Goal: Task Accomplishment & Management: Complete application form

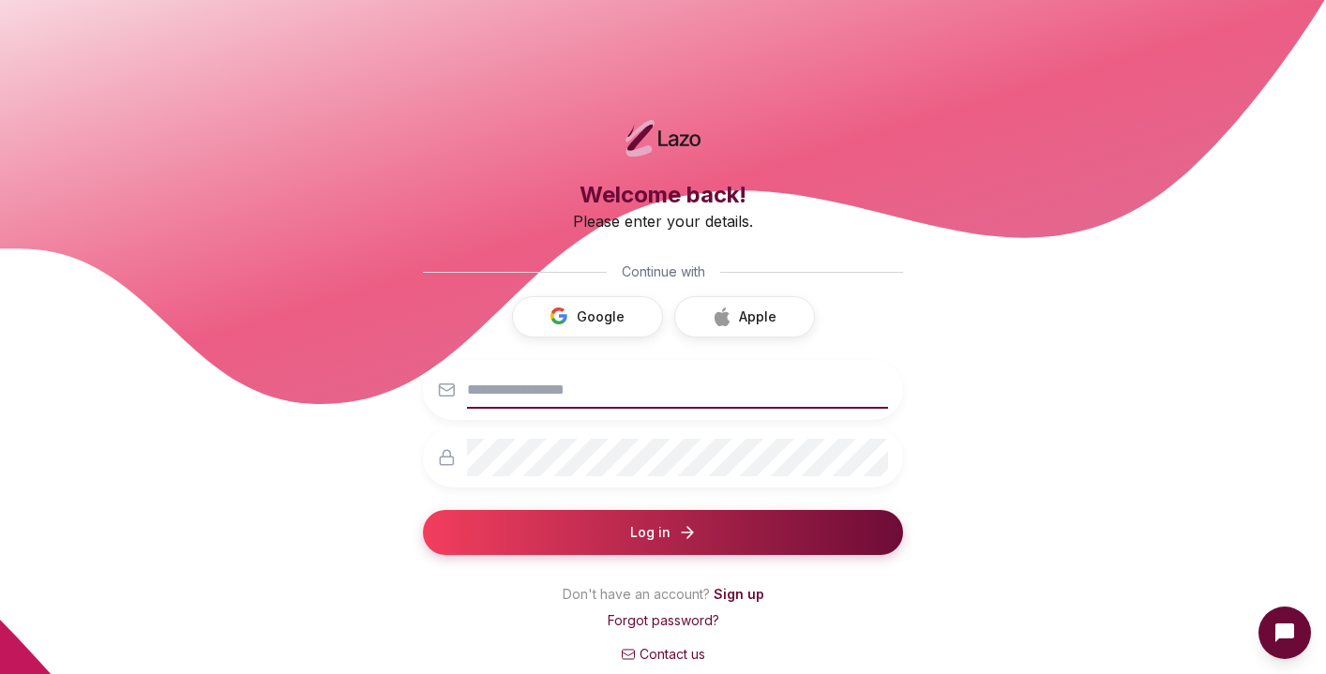
type input "**********"
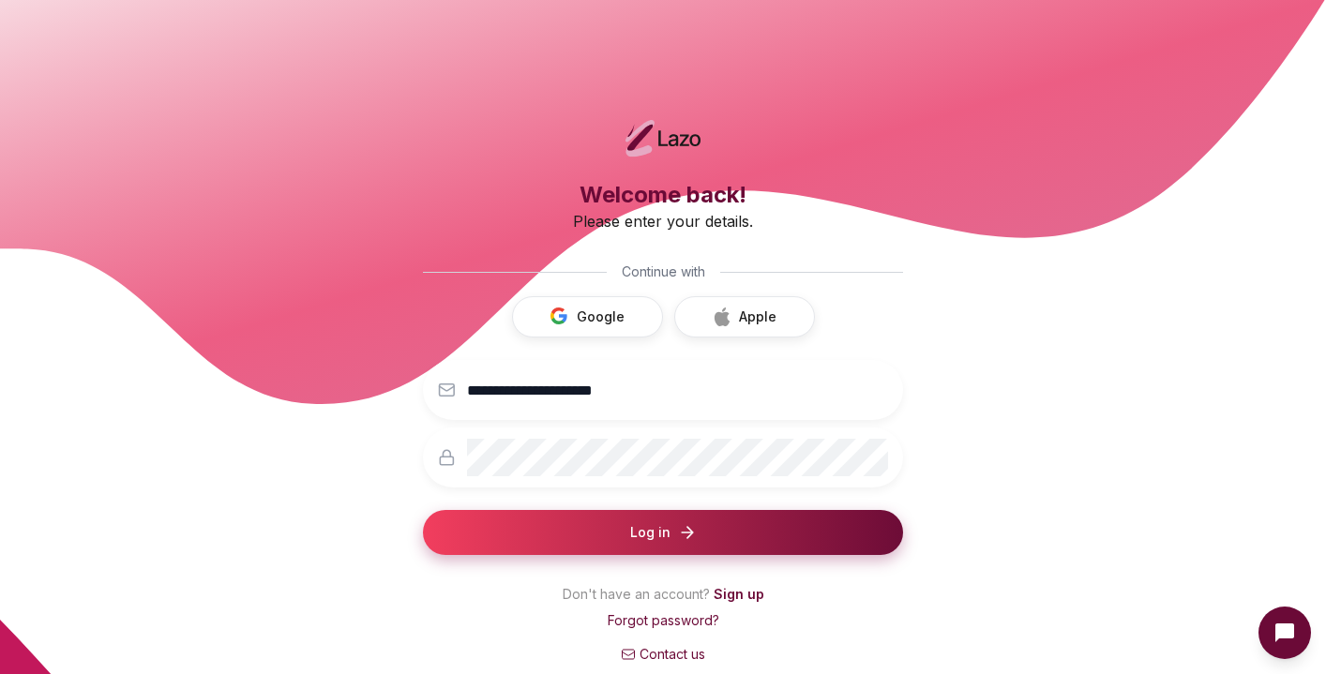
click at [710, 534] on button "Log in" at bounding box center [663, 532] width 480 height 45
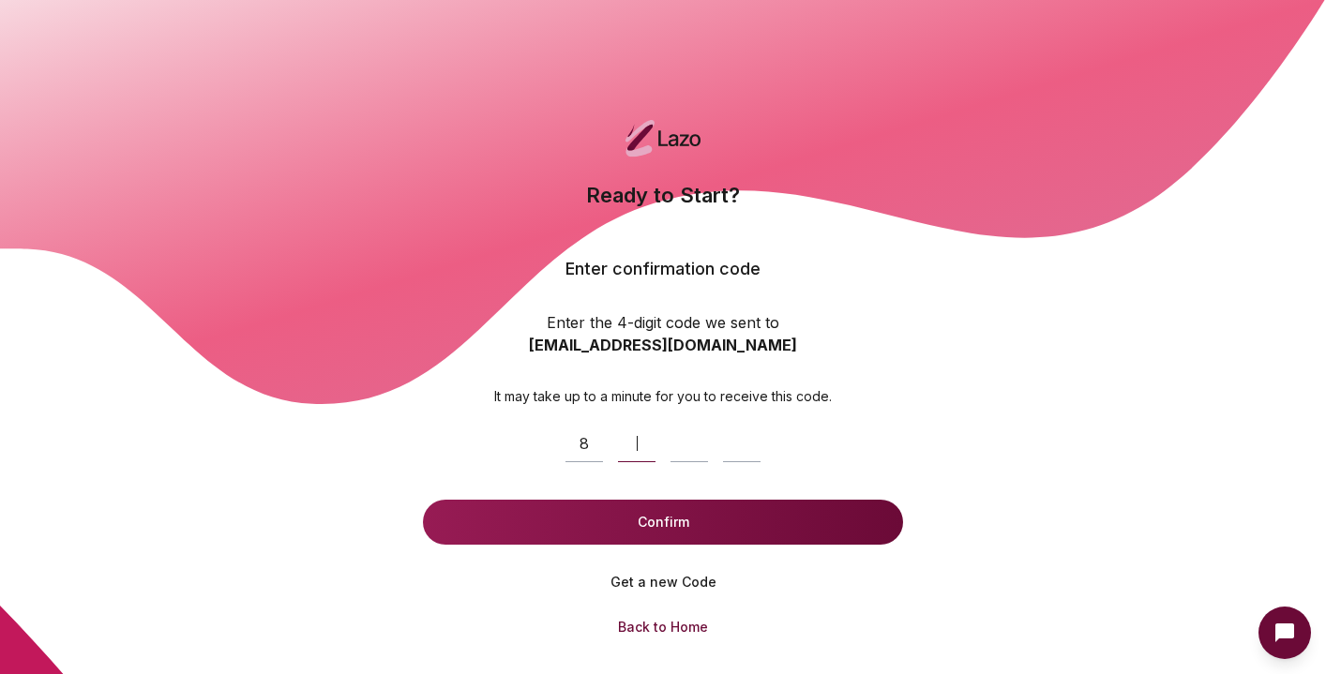
type input "****"
click at [663, 522] on button "Confirm" at bounding box center [663, 522] width 480 height 45
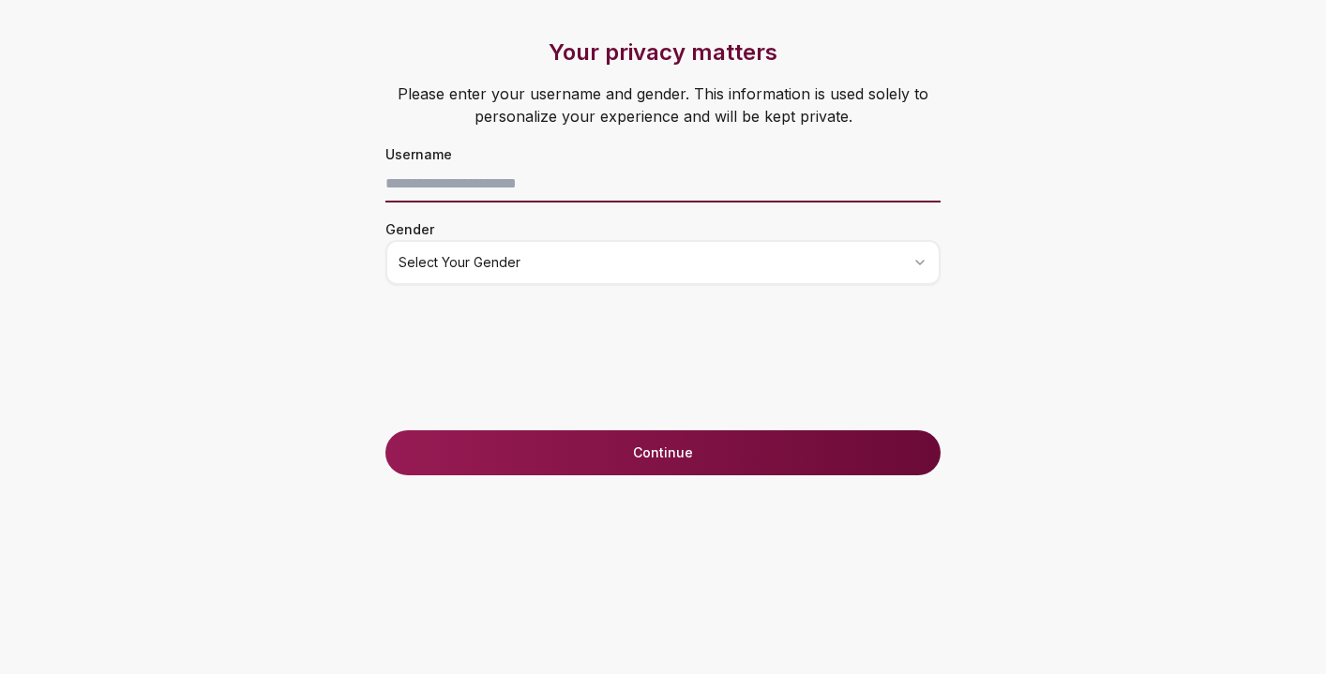
type input "**********"
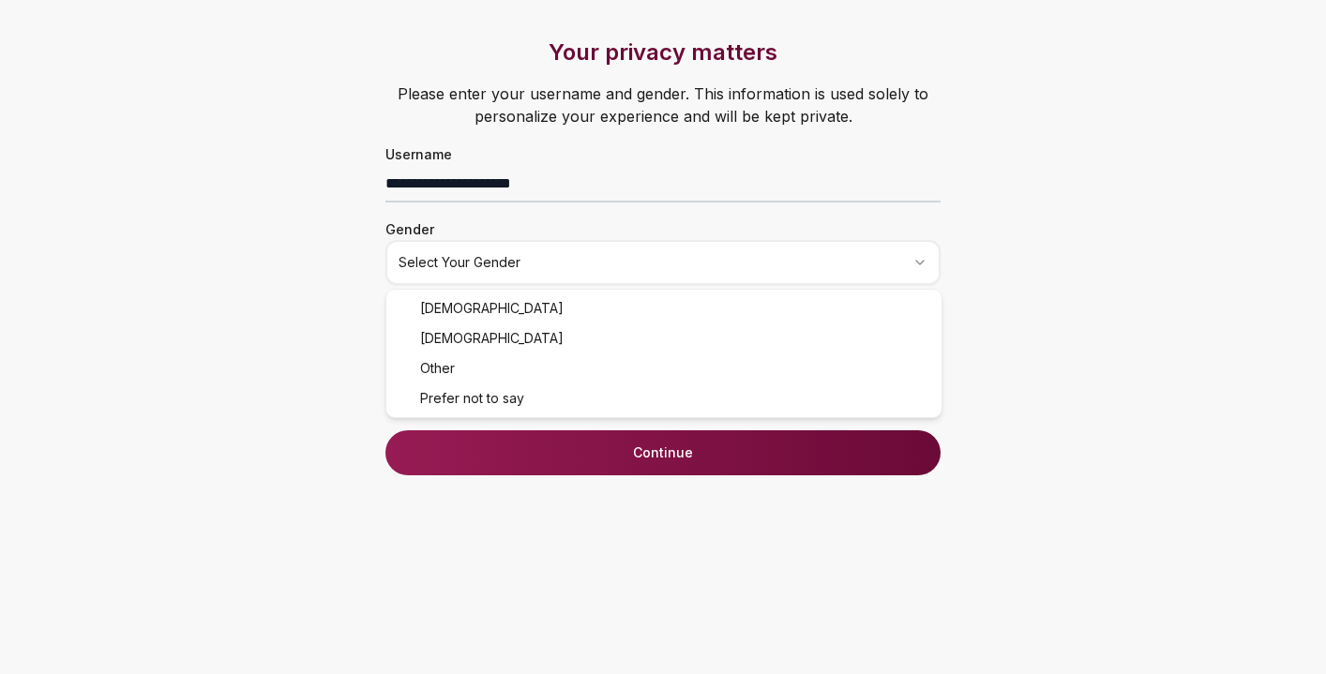
click at [634, 254] on html "**********" at bounding box center [663, 337] width 1326 height 674
click at [649, 452] on button "Continue" at bounding box center [663, 453] width 555 height 45
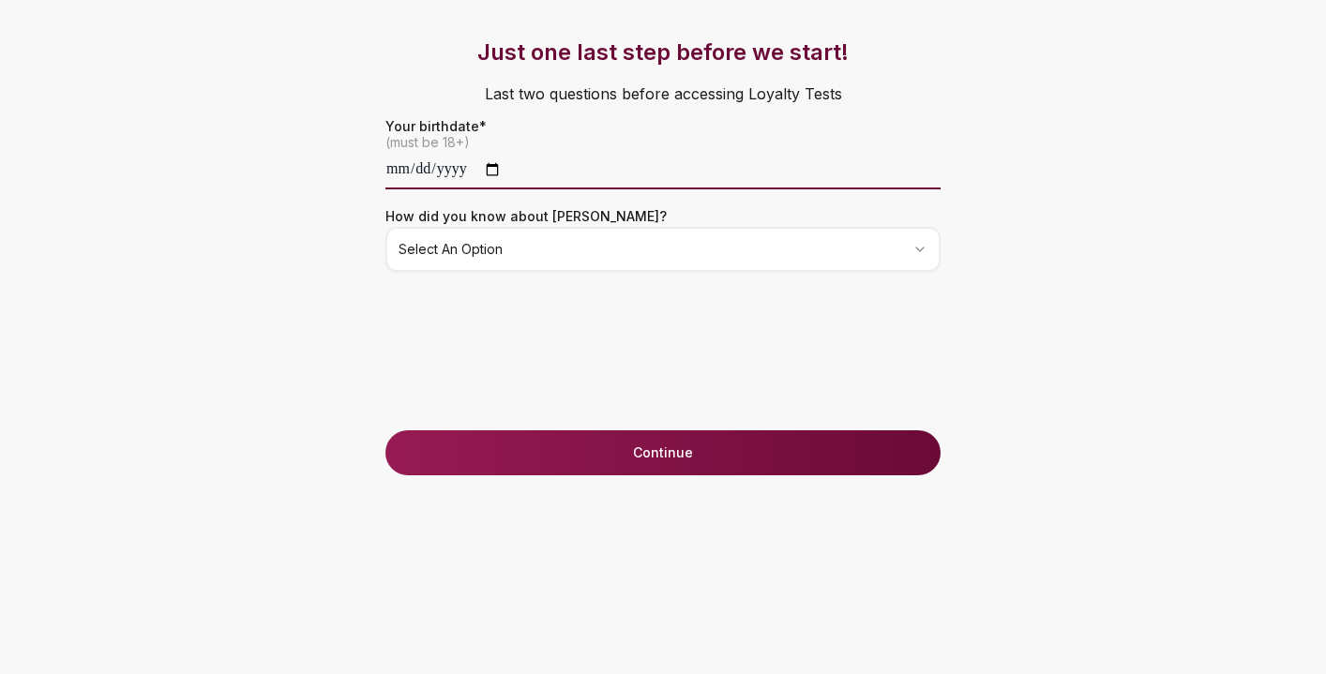
click at [431, 175] on input "date" at bounding box center [663, 171] width 555 height 38
click at [404, 174] on input "date" at bounding box center [663, 171] width 555 height 38
click at [427, 174] on input "date" at bounding box center [663, 171] width 555 height 38
click at [467, 169] on input "**********" at bounding box center [663, 171] width 555 height 38
type input "**********"
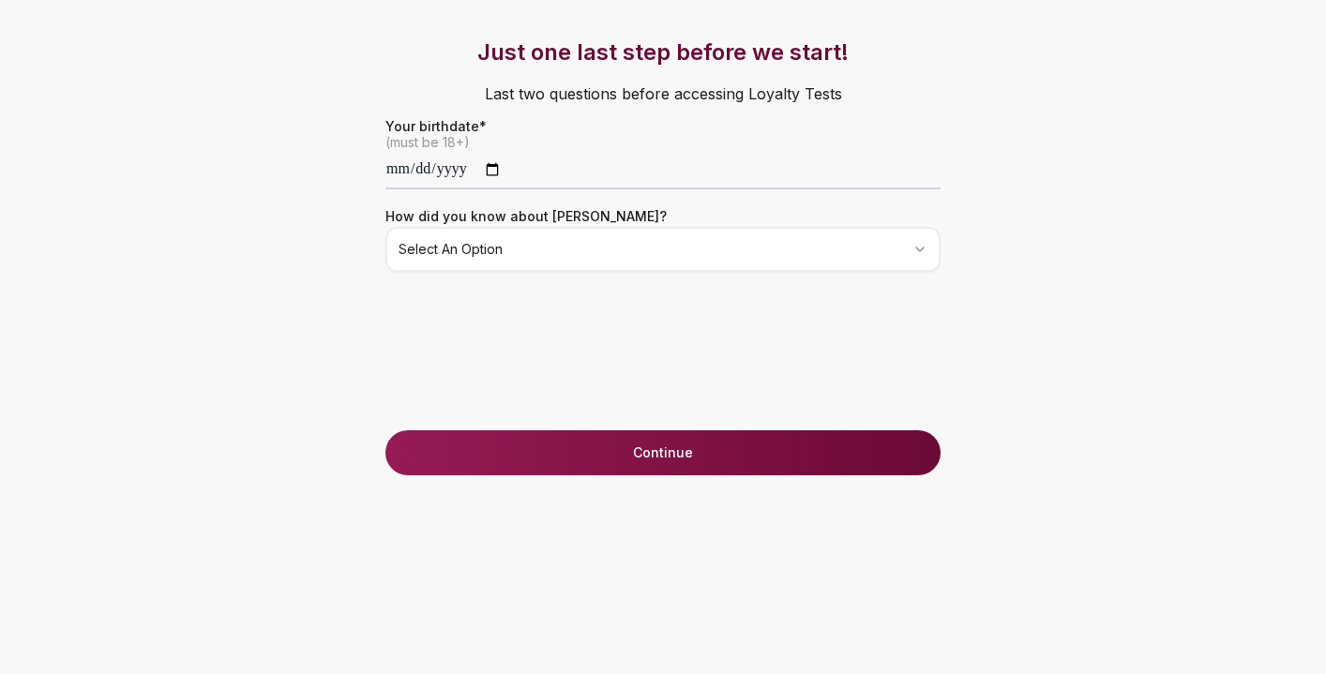
click at [589, 222] on div "How did you know about Lazo? Select an option" at bounding box center [663, 238] width 630 height 68
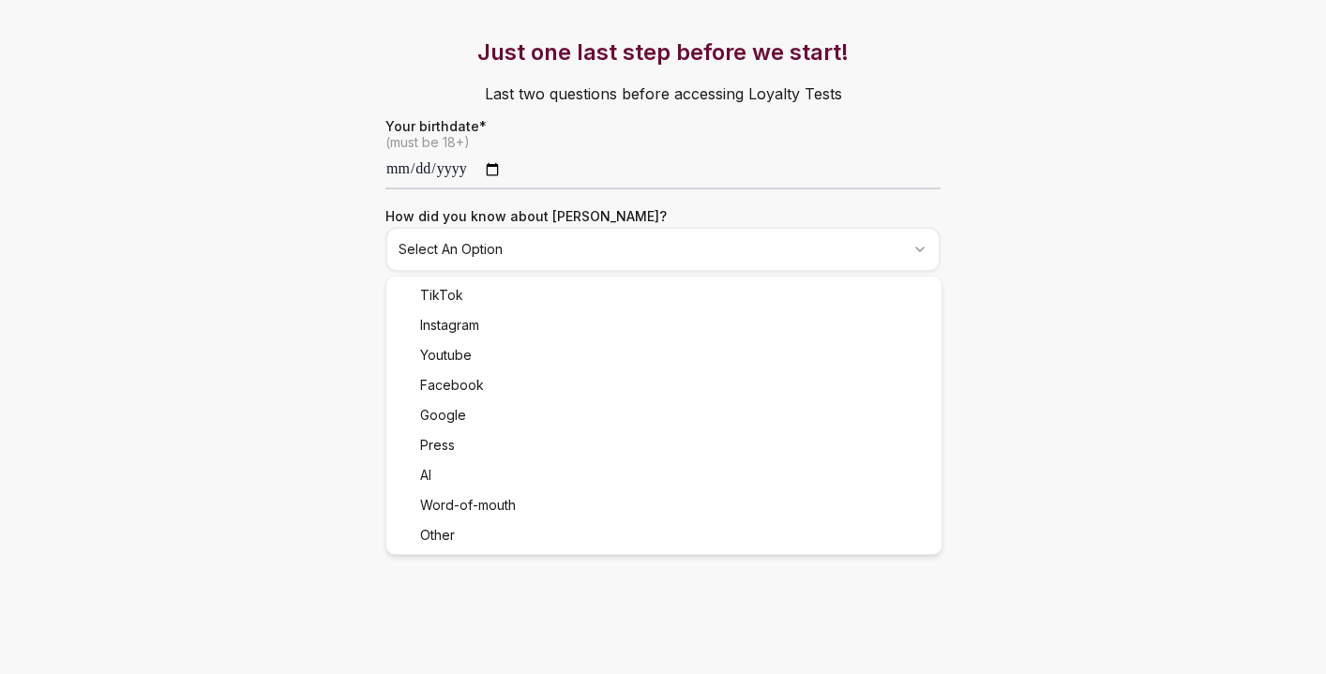
click at [574, 247] on html "**********" at bounding box center [663, 337] width 1326 height 674
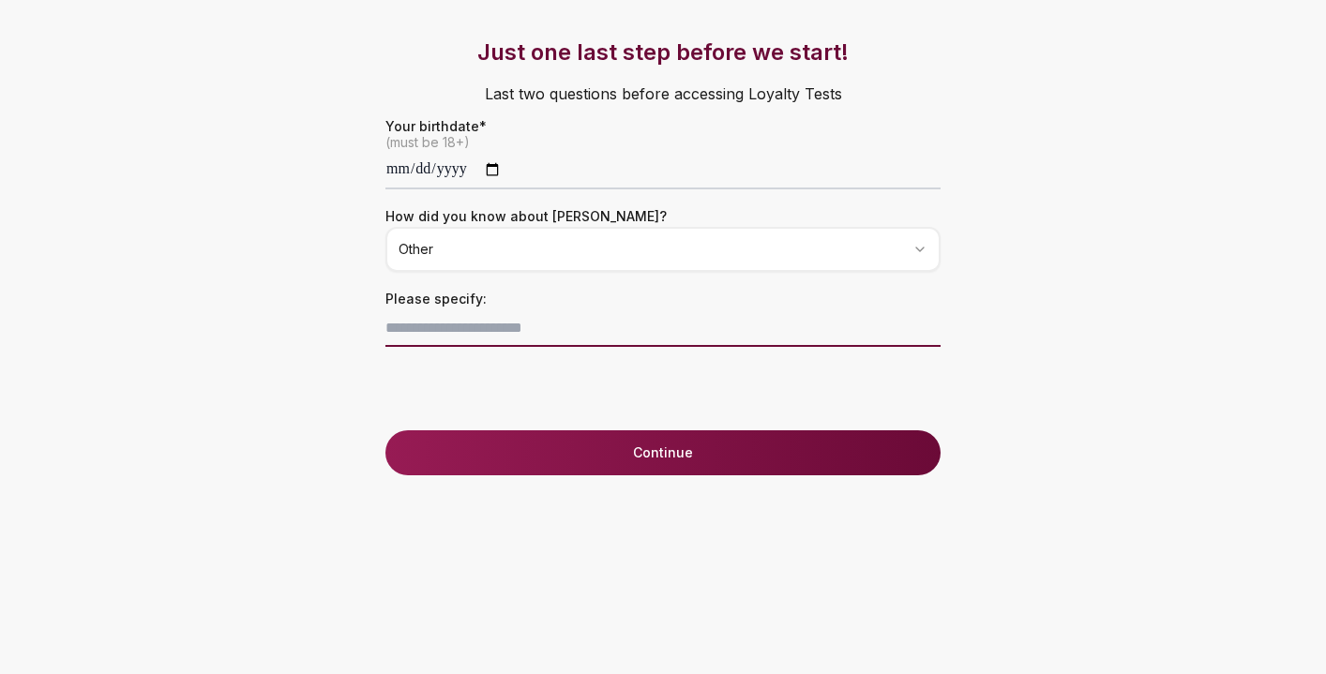
click at [479, 328] on input at bounding box center [663, 329] width 555 height 38
type input "******"
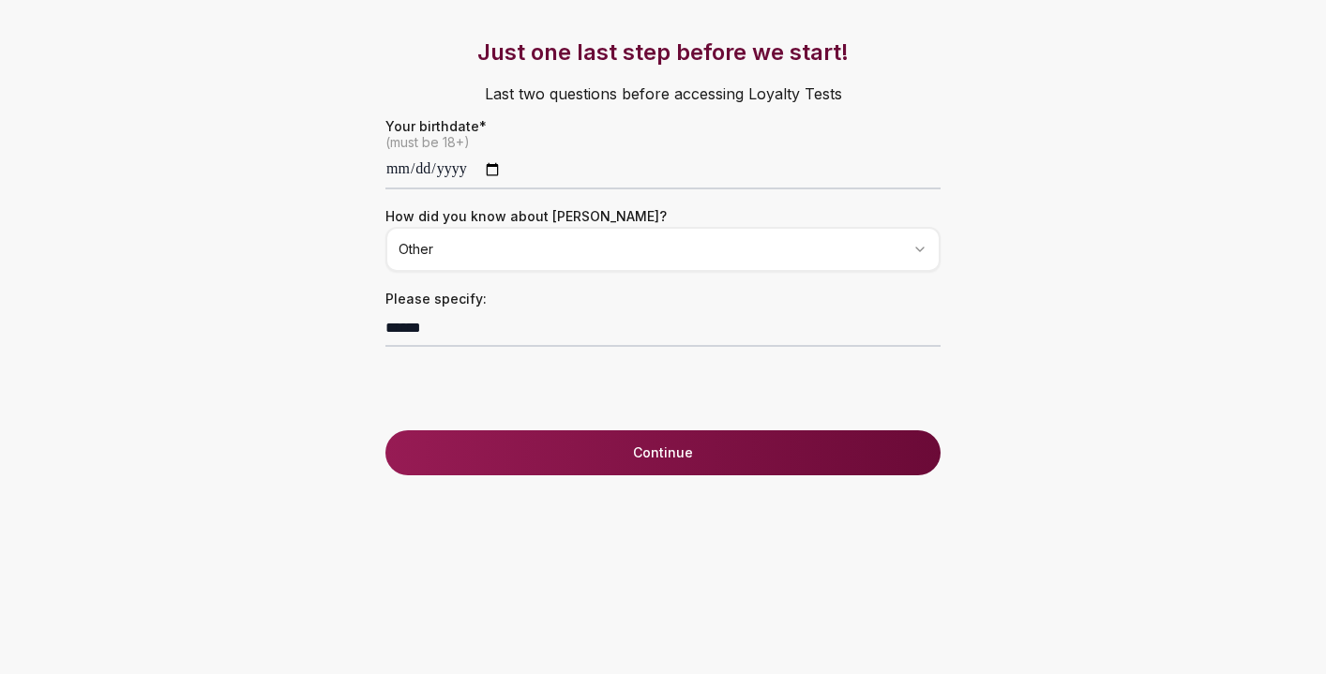
click at [654, 450] on button "Continue" at bounding box center [663, 453] width 555 height 45
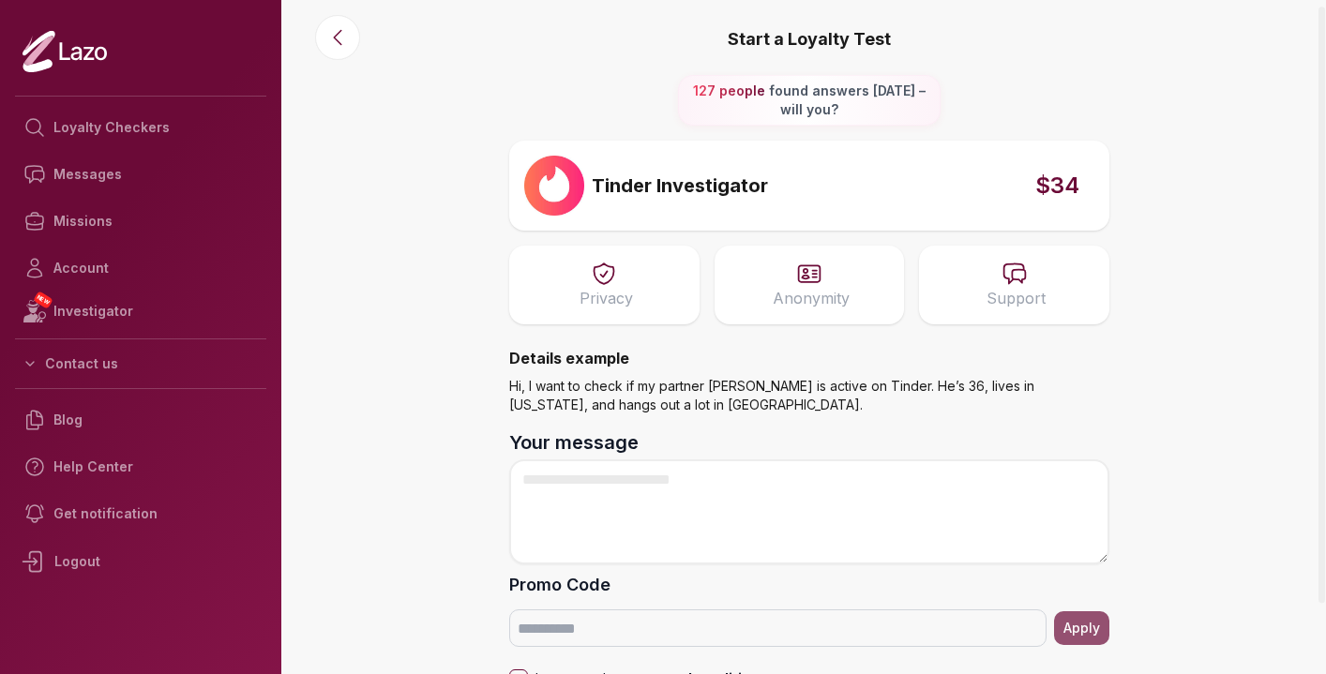
scroll to position [8, 0]
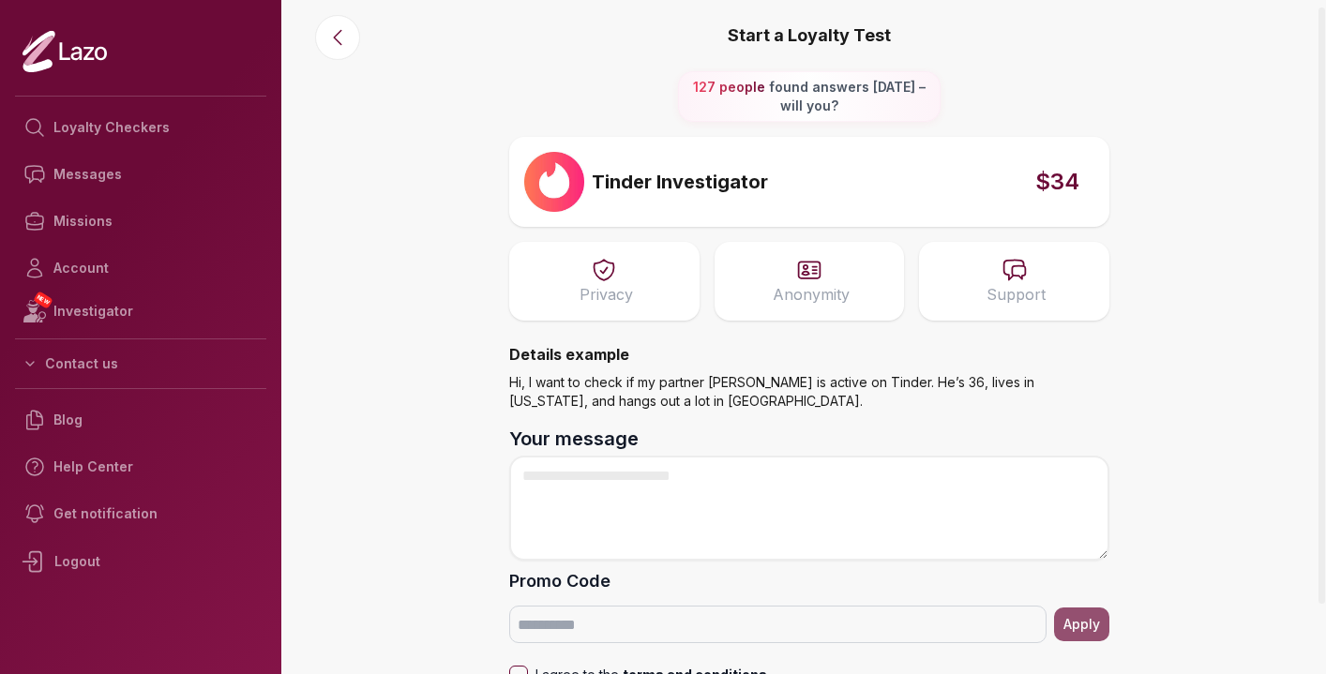
click at [836, 290] on p "Anonymity" at bounding box center [811, 294] width 77 height 23
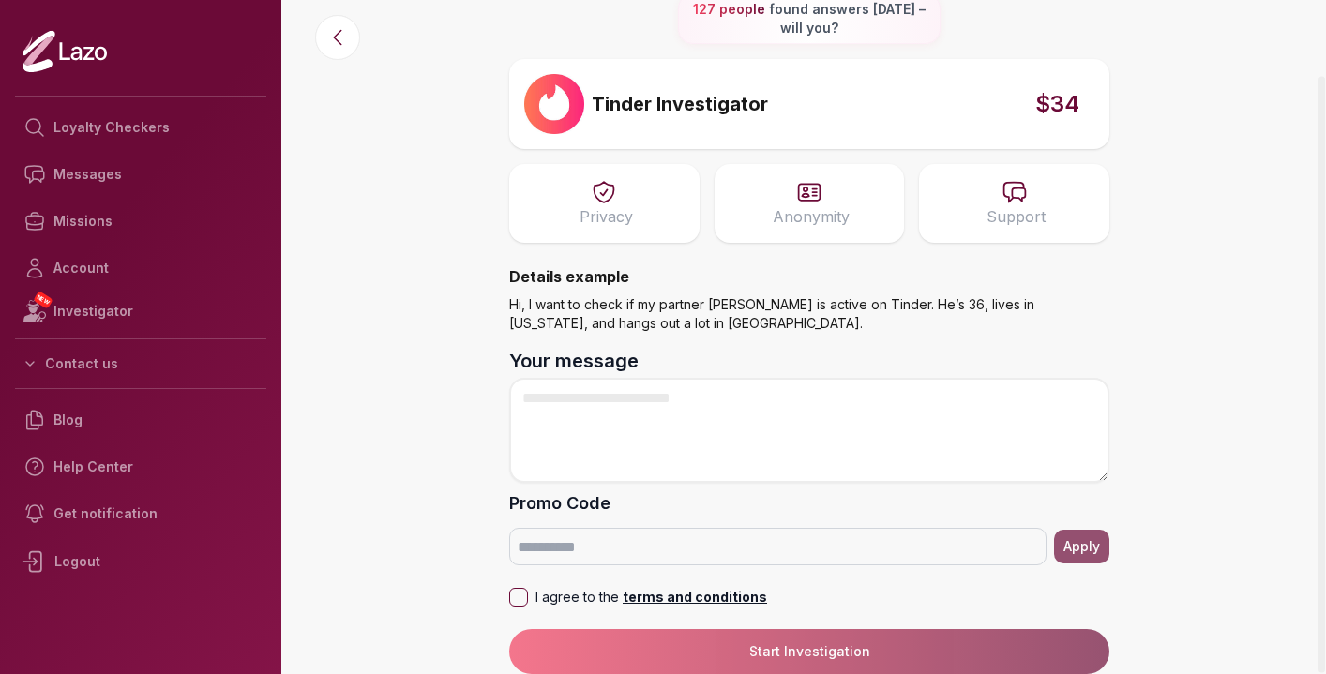
scroll to position [85, 0]
click at [524, 595] on button "I agree to the terms and conditions" at bounding box center [518, 597] width 19 height 19
click at [809, 659] on form "Your message Promo Code Apply I agree to the terms and conditions Start Investi…" at bounding box center [809, 511] width 600 height 326
click at [821, 646] on form "Your message Promo Code Apply I agree to the terms and conditions Start Investi…" at bounding box center [809, 511] width 600 height 326
click at [869, 645] on form "Your message Promo Code Apply I agree to the terms and conditions Start Investi…" at bounding box center [809, 511] width 600 height 326
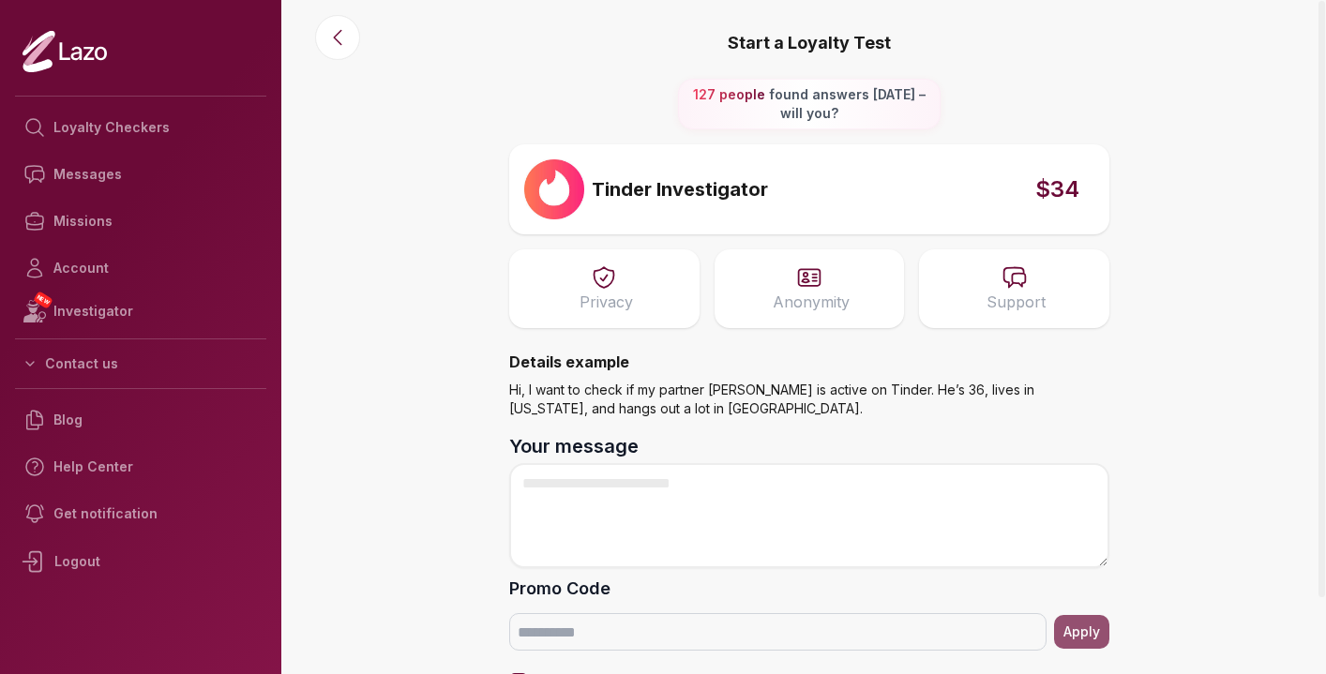
scroll to position [0, 0]
click at [807, 220] on div "Tinder Investigator $34" at bounding box center [809, 189] width 600 height 90
click at [1164, 298] on main "Start a Loyalty Test 127 people found answers today – will you? Tinder Investig…" at bounding box center [810, 337] width 1034 height 674
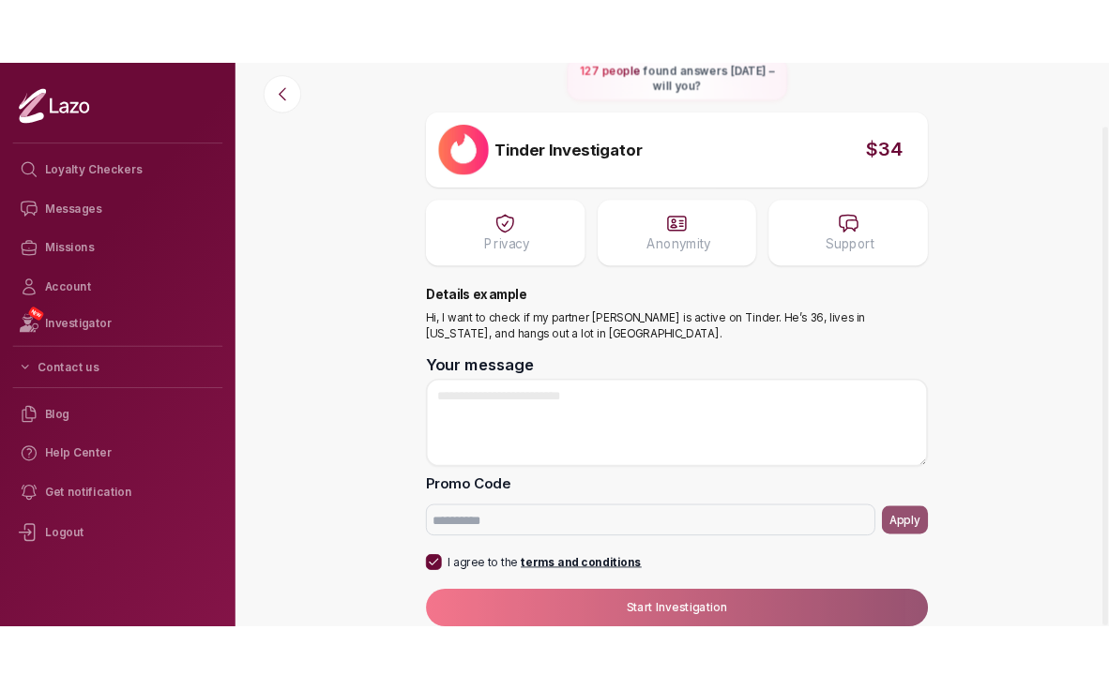
scroll to position [85, 0]
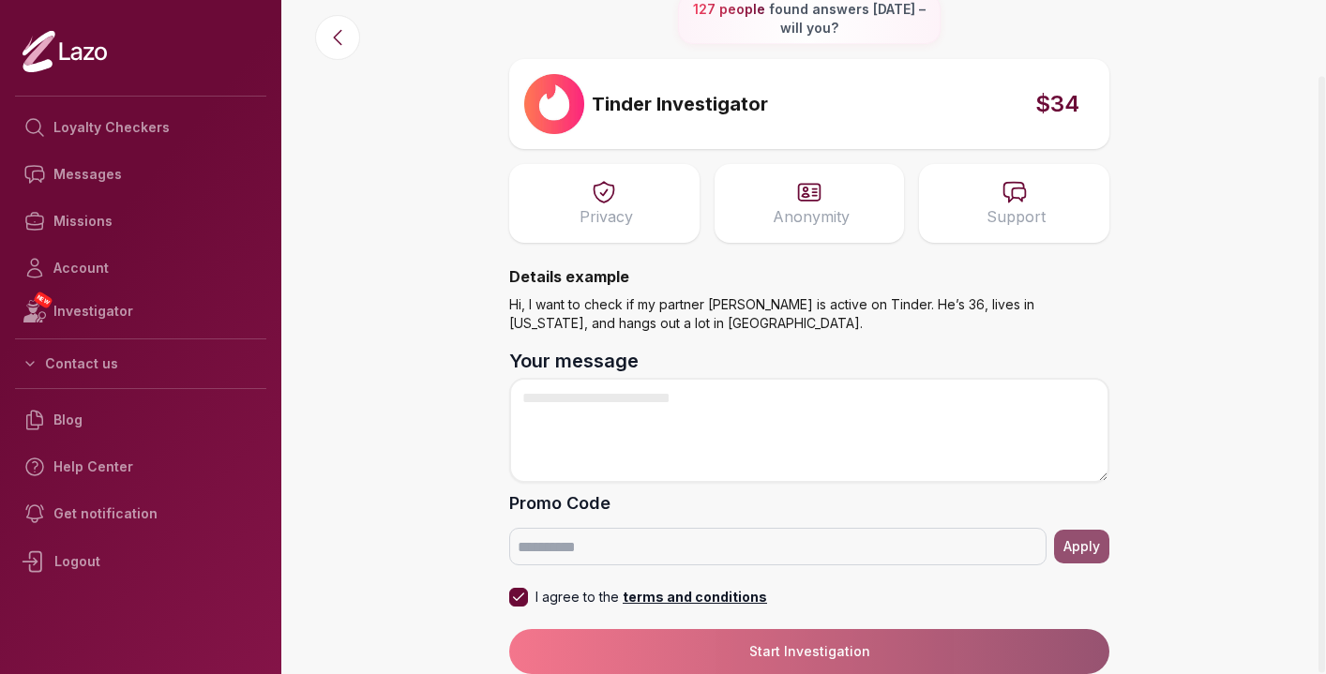
click at [827, 647] on form "Your message Promo Code Apply I agree to the terms and conditions Start Investi…" at bounding box center [809, 511] width 600 height 326
click at [713, 631] on form "Your message Promo Code Apply I agree to the terms and conditions Start Investi…" at bounding box center [809, 511] width 600 height 326
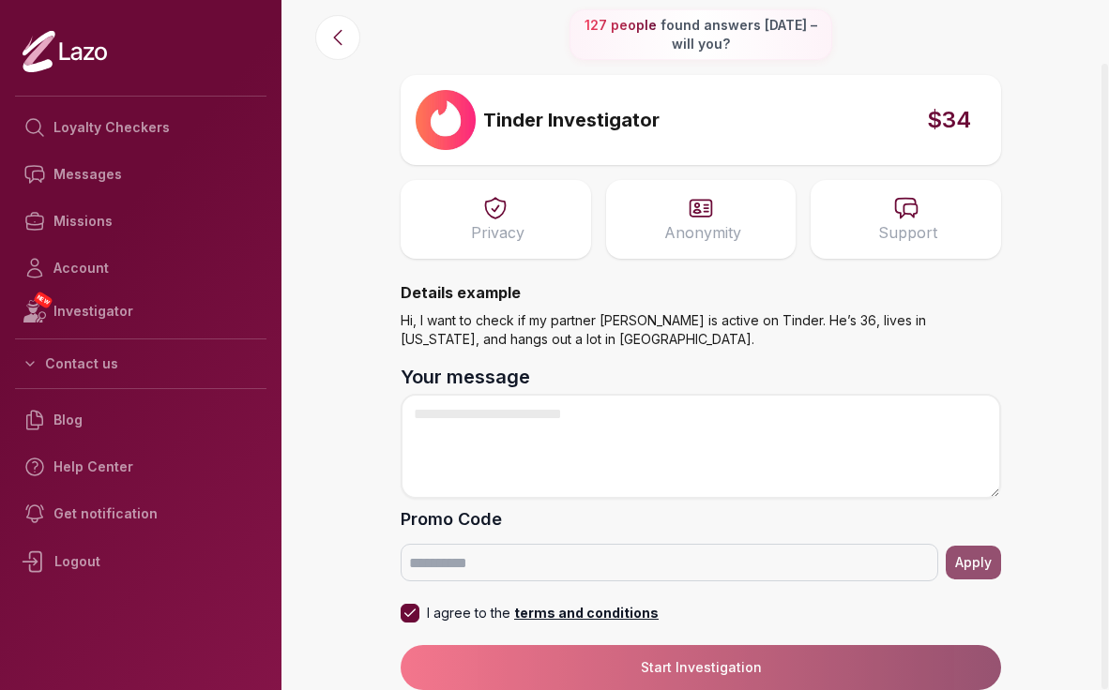
drag, startPoint x: 675, startPoint y: 641, endPoint x: 1098, endPoint y: 341, distance: 518.0
click at [701, 635] on form "Your message Promo Code Apply I agree to the terms and conditions Start Investi…" at bounding box center [701, 527] width 600 height 326
click at [502, 295] on div "Details example Hi, I want to check if my partner John is active on Tinder. He’…" at bounding box center [701, 311] width 600 height 75
click at [453, 319] on span at bounding box center [701, 311] width 600 height 75
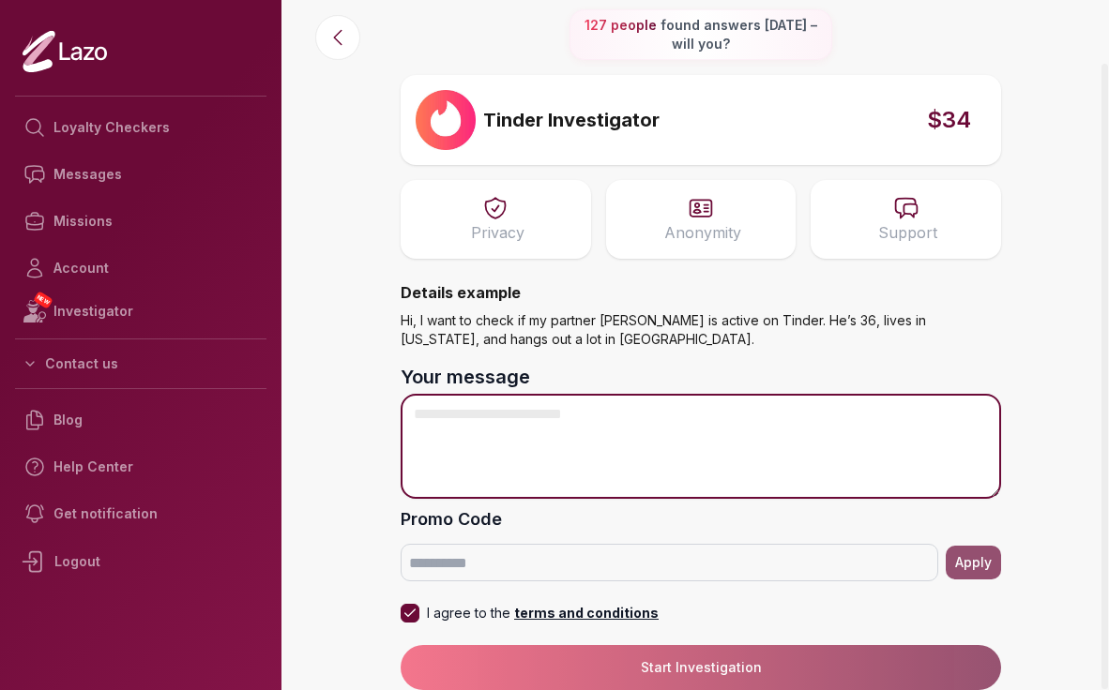
click at [487, 441] on textarea "Your message" at bounding box center [701, 446] width 600 height 105
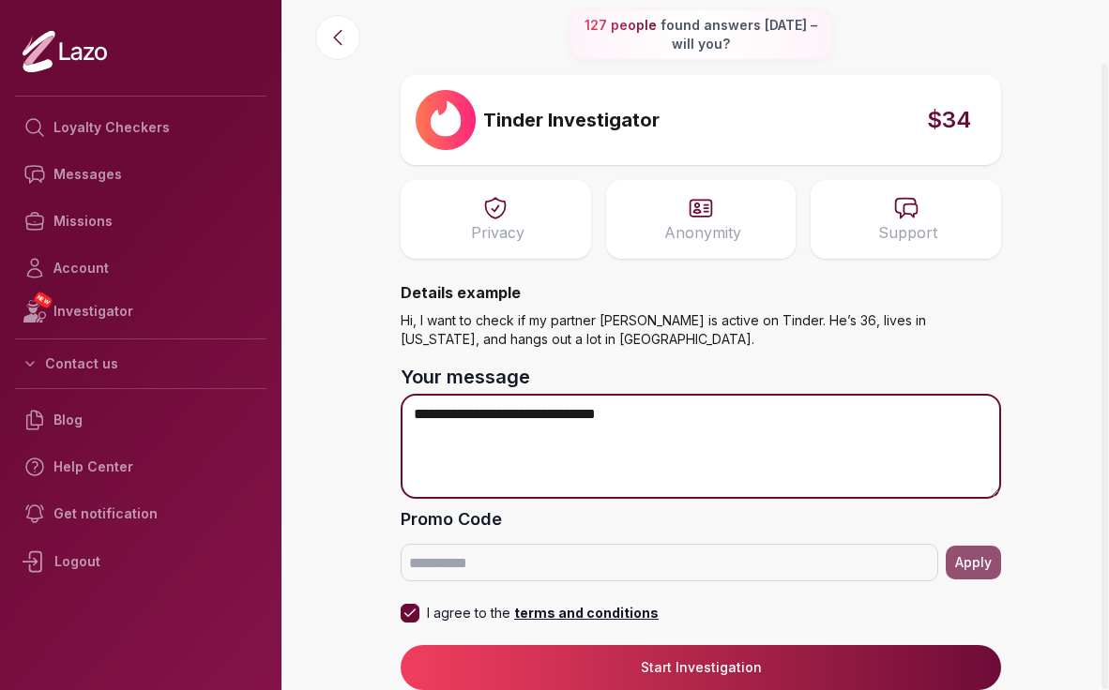
scroll to position [0, 0]
type textarea "**********"
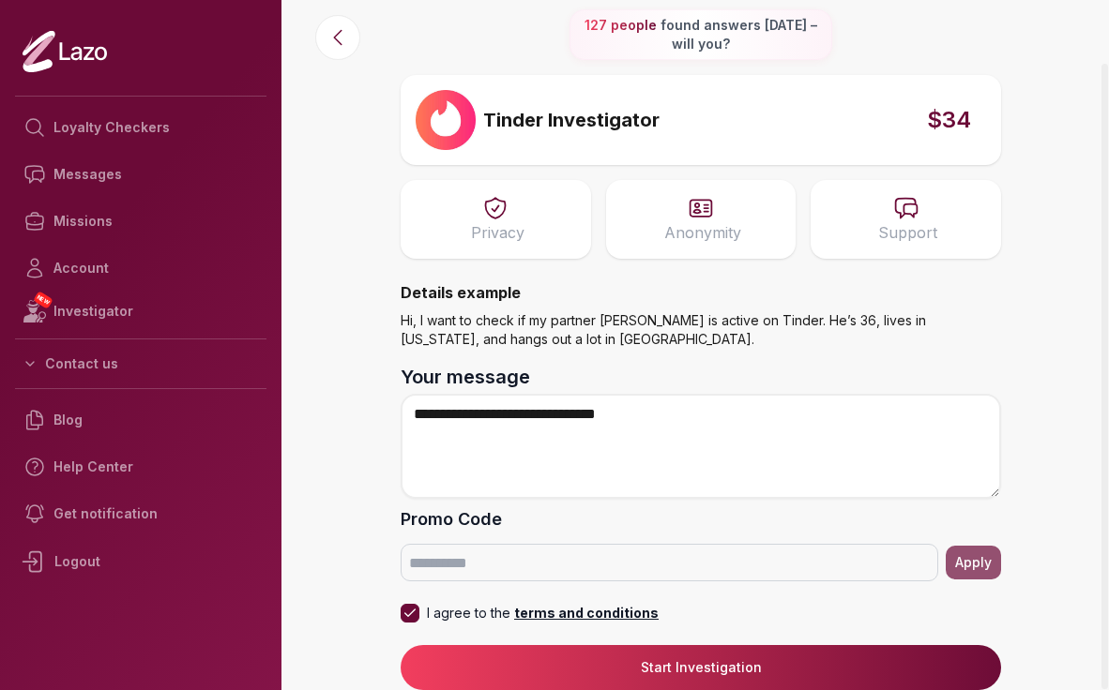
click at [750, 664] on button "Start Investigation" at bounding box center [701, 667] width 600 height 45
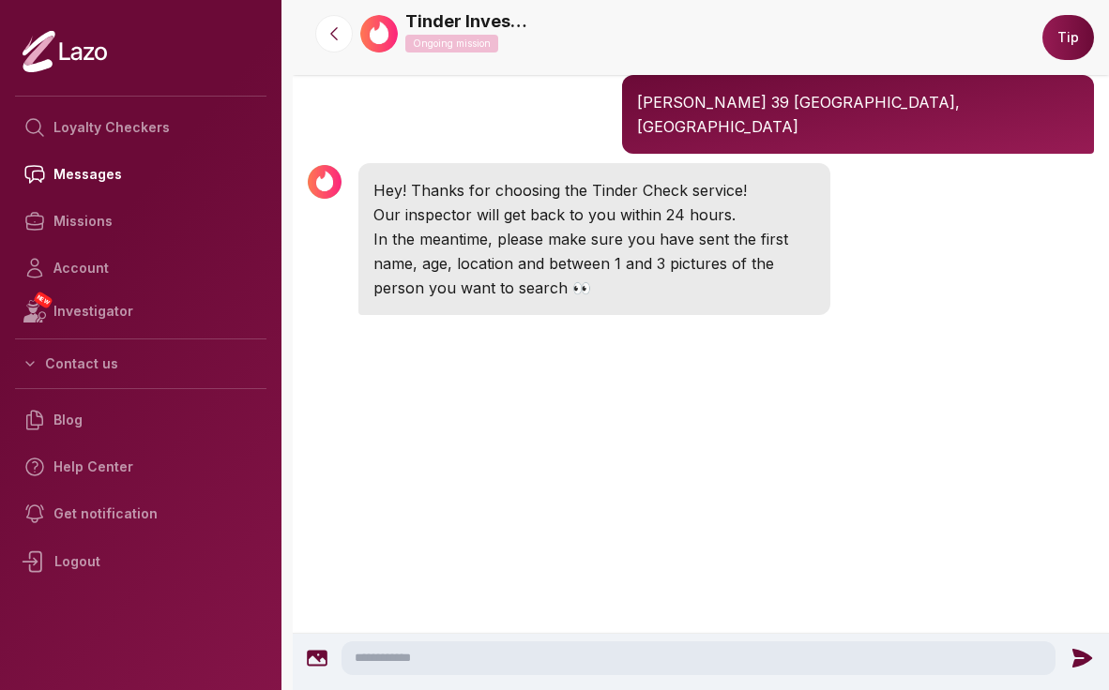
scroll to position [125, 0]
drag, startPoint x: 360, startPoint y: 654, endPoint x: 347, endPoint y: 659, distance: 14.3
click at [358, 655] on textarea at bounding box center [698, 659] width 714 height 34
click at [312, 666] on icon at bounding box center [317, 659] width 21 height 16
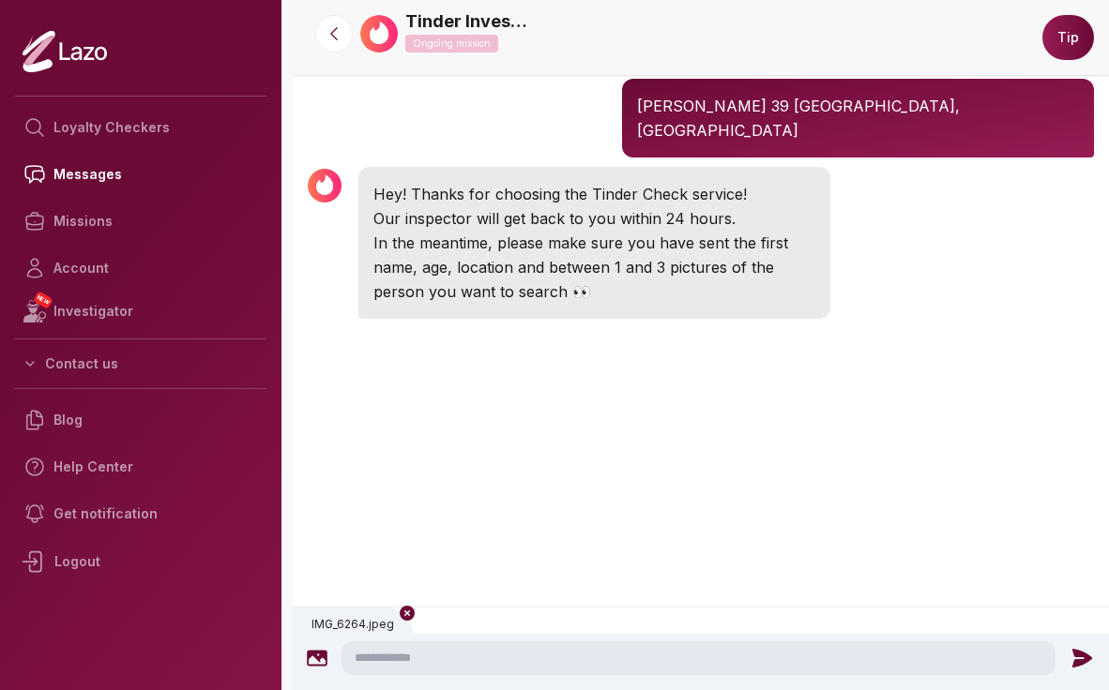
click at [483, 664] on textarea at bounding box center [698, 659] width 714 height 34
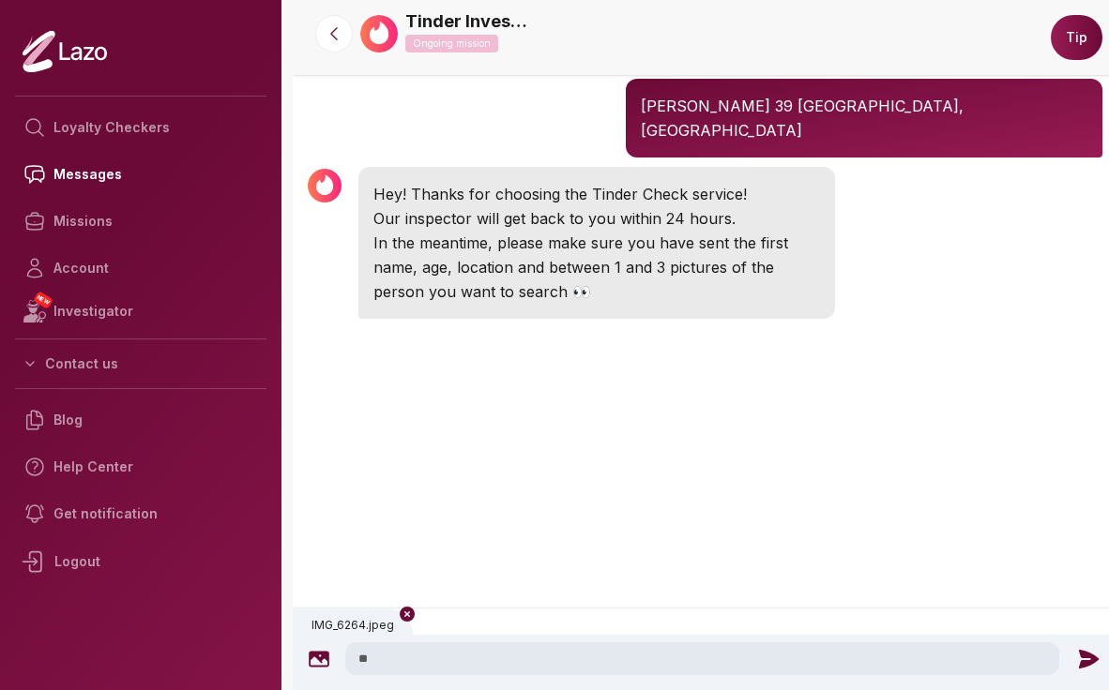
type textarea "*"
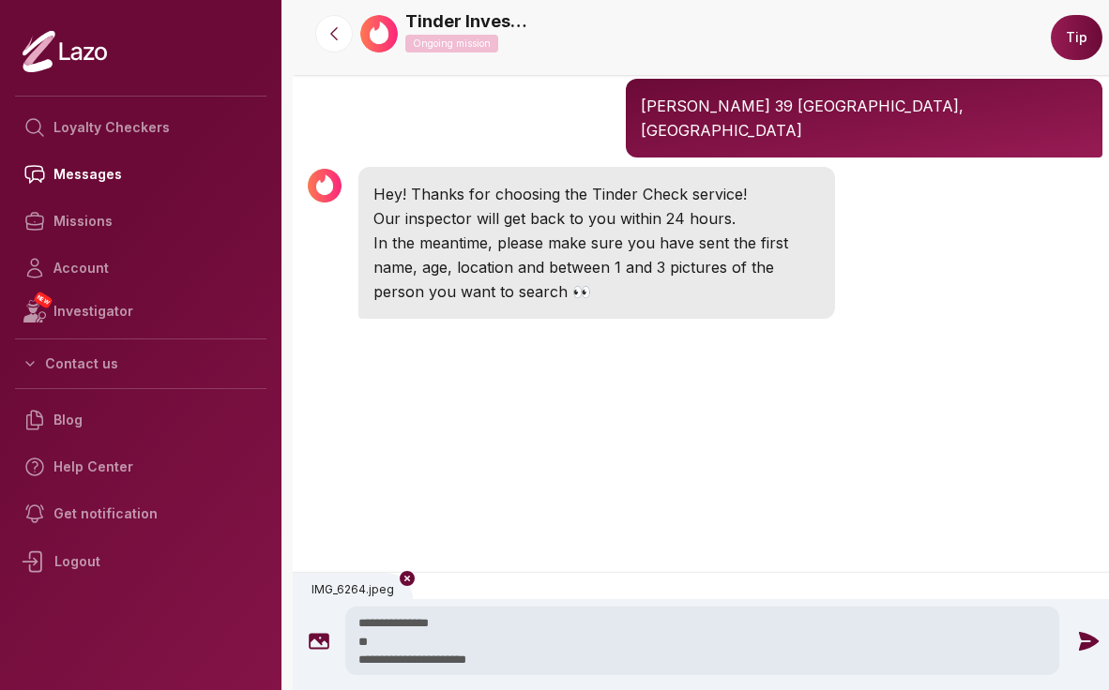
type textarea "**********"
click at [1079, 640] on icon at bounding box center [1089, 640] width 20 height 19
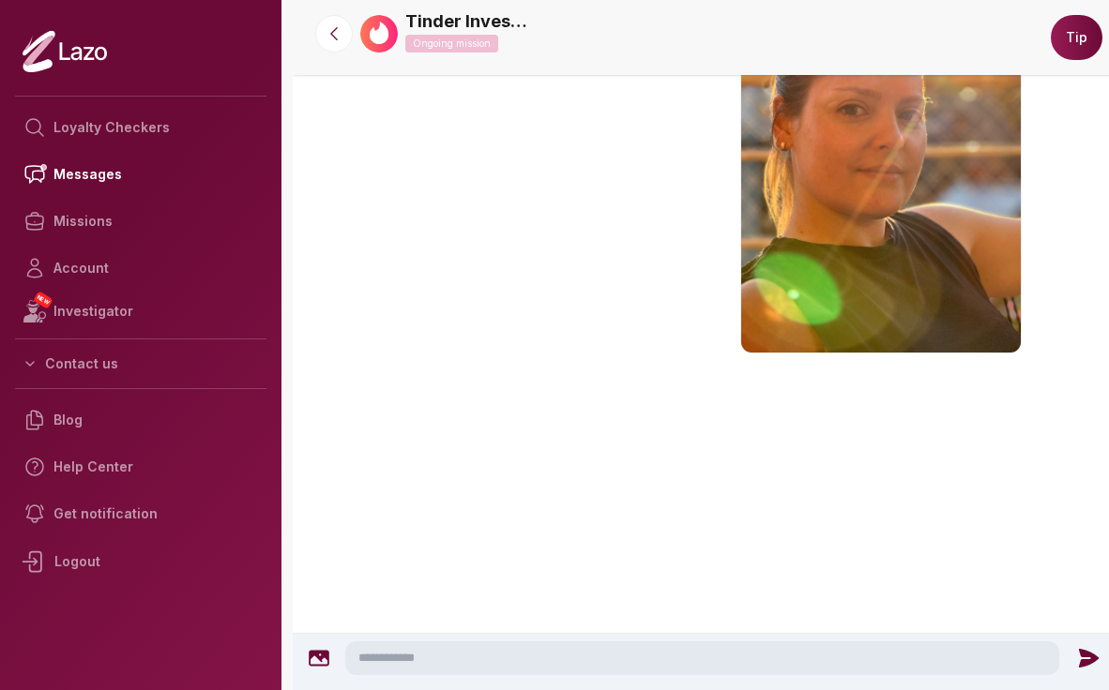
scroll to position [572, 0]
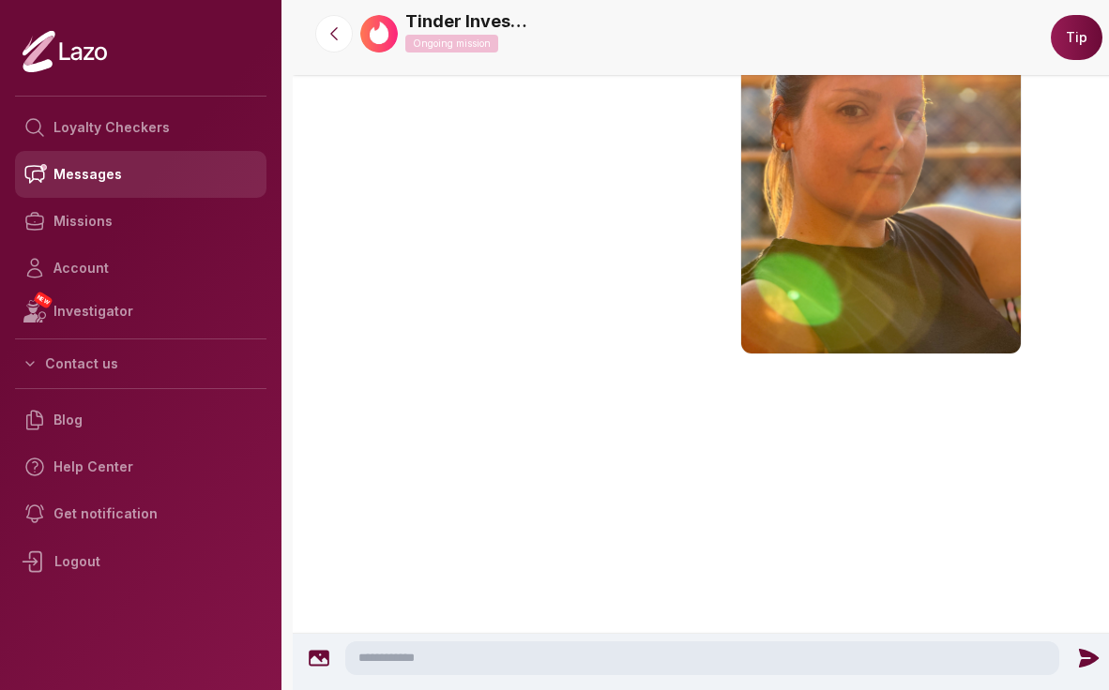
click at [120, 177] on link "Messages" at bounding box center [140, 174] width 251 height 47
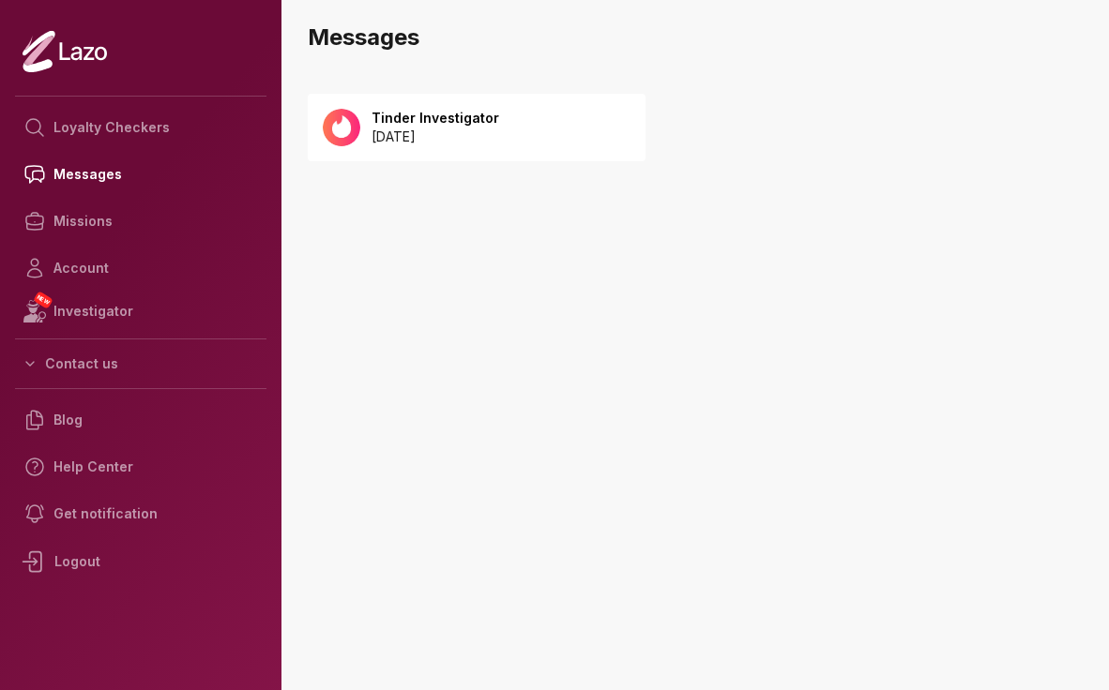
click at [411, 143] on p "[DATE]" at bounding box center [435, 137] width 128 height 19
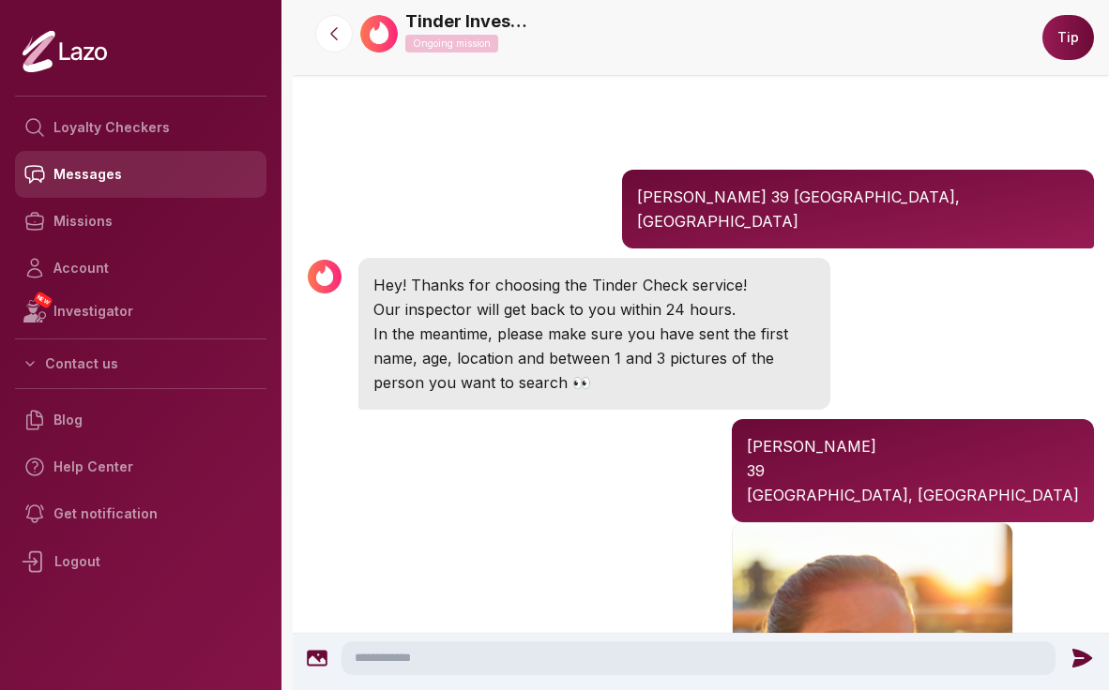
scroll to position [342, 0]
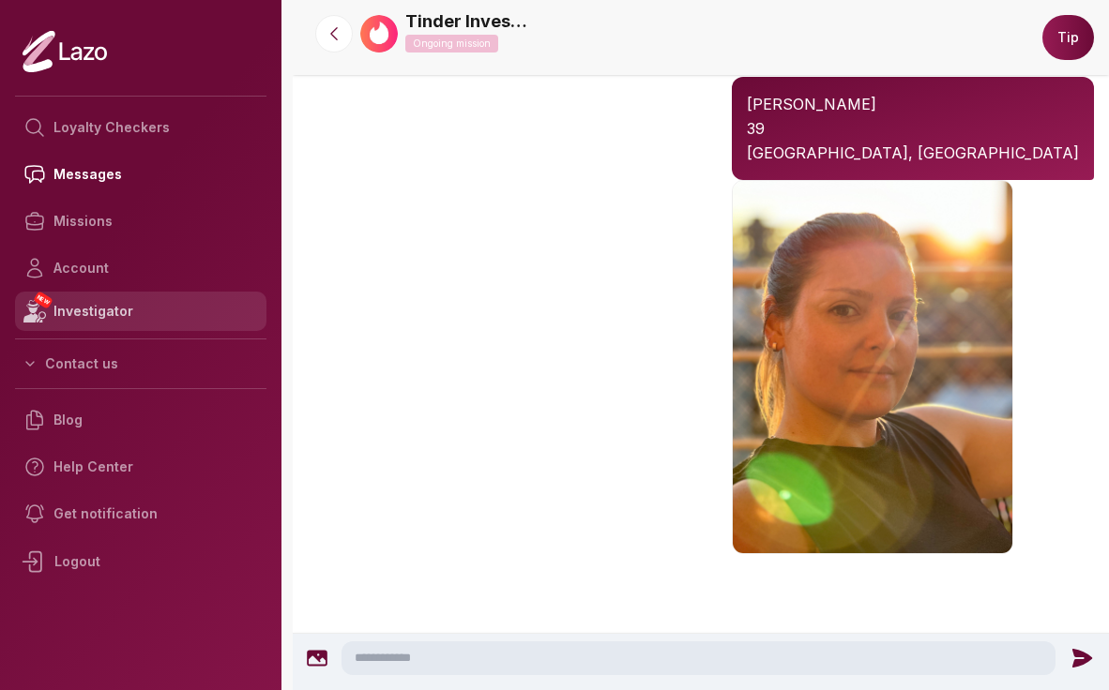
click at [108, 310] on link "NEW Investigator" at bounding box center [140, 311] width 251 height 39
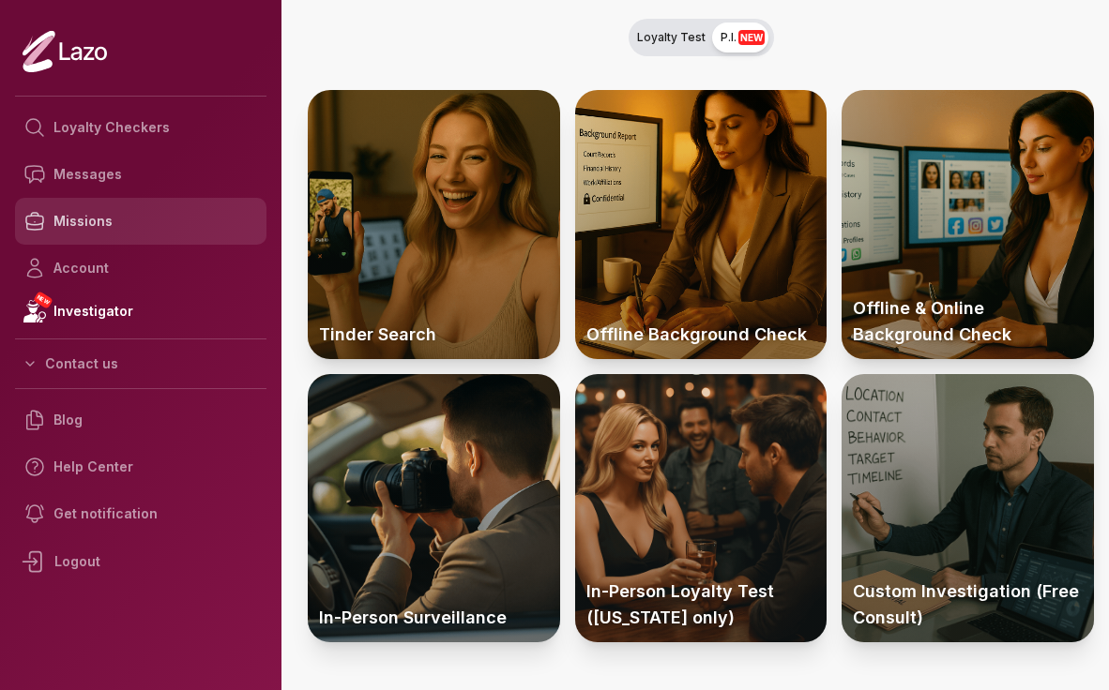
click at [113, 230] on link "Missions" at bounding box center [140, 221] width 251 height 47
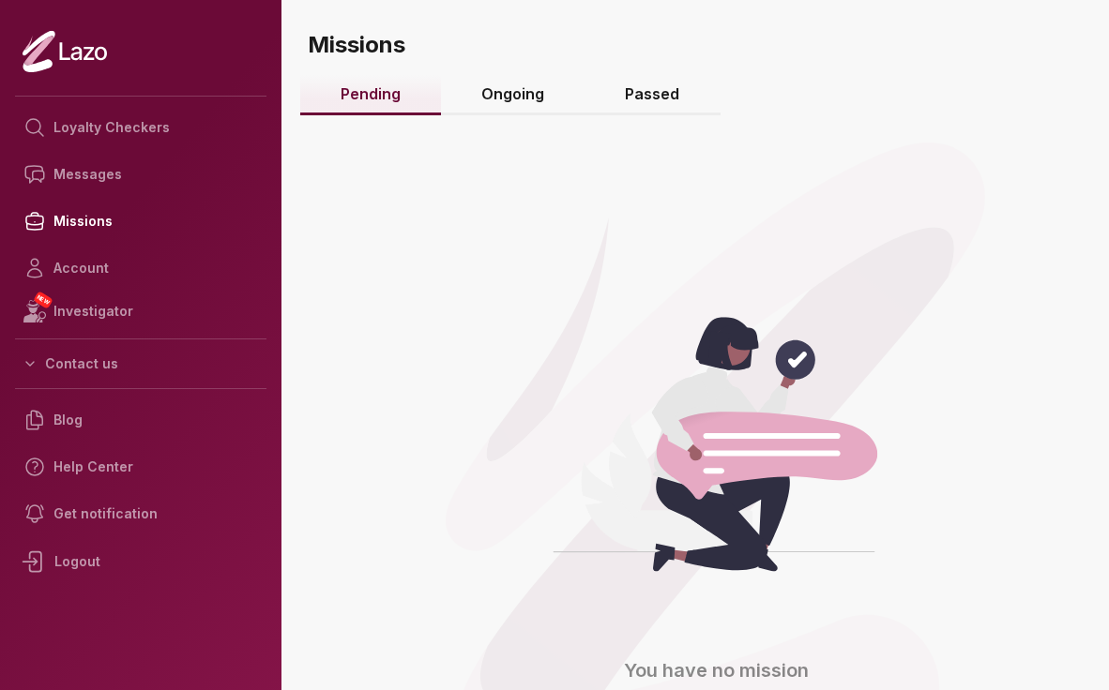
click at [520, 103] on link "Ongoing" at bounding box center [513, 95] width 144 height 40
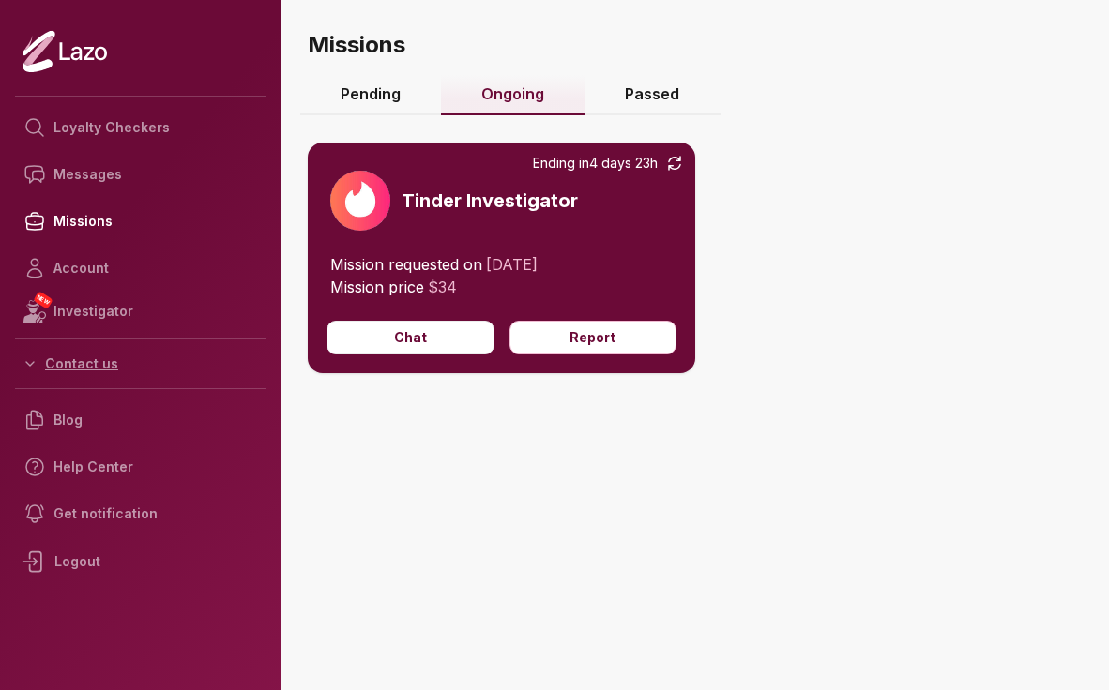
click at [41, 367] on button "Contact us" at bounding box center [140, 364] width 251 height 34
